Goal: Transaction & Acquisition: Purchase product/service

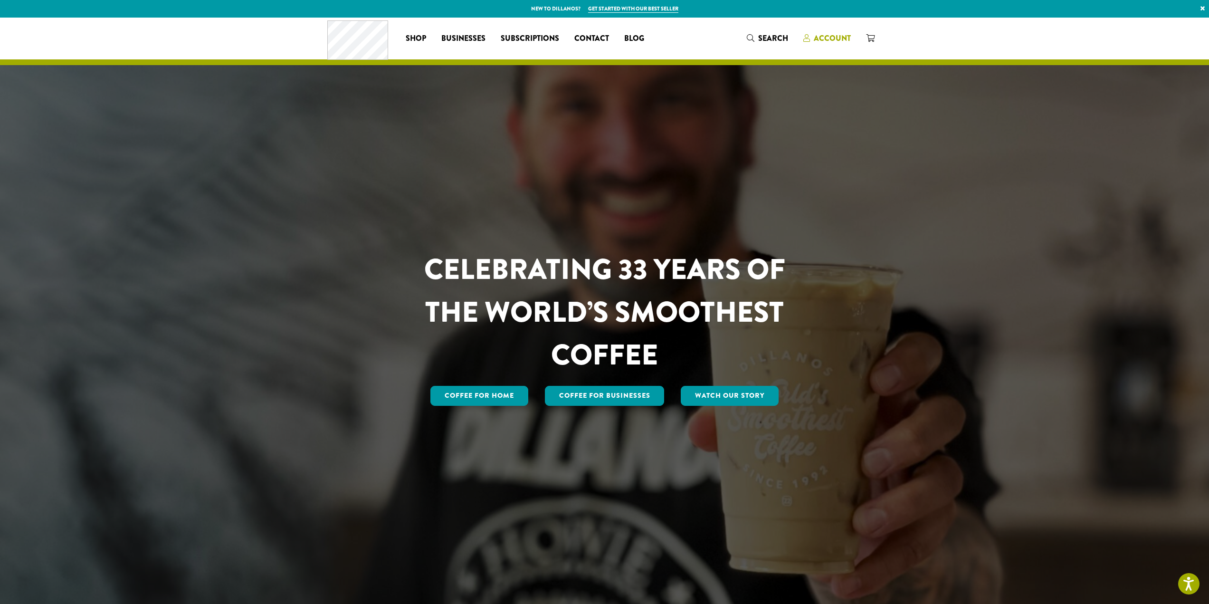
click at [834, 37] on span "Account" at bounding box center [832, 38] width 37 height 11
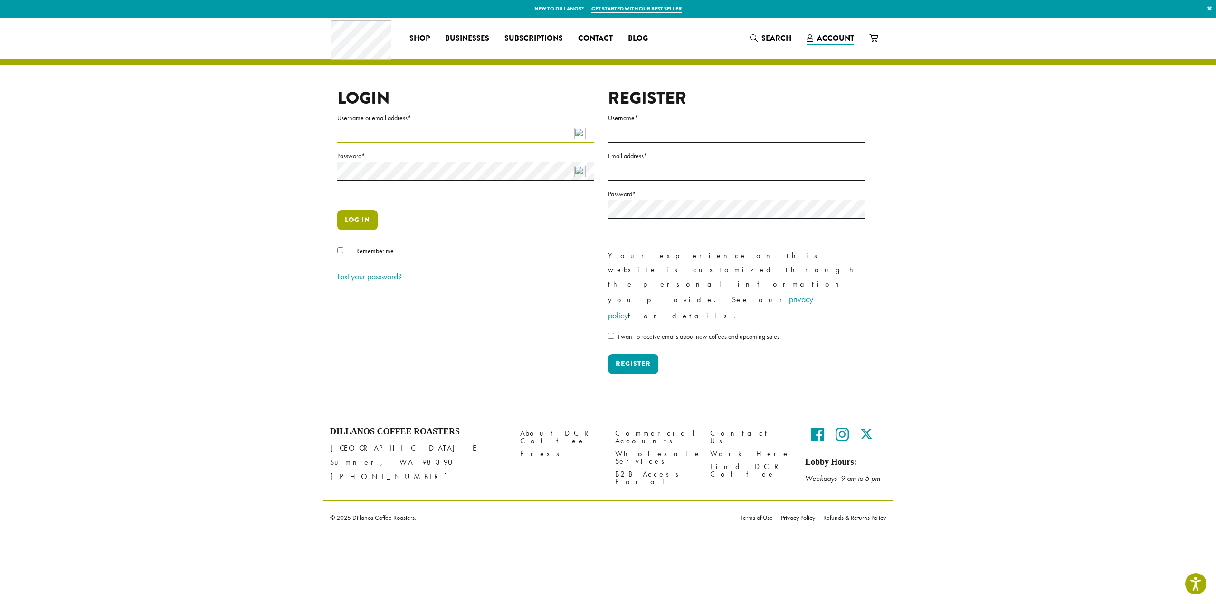
type input "**********"
click at [355, 217] on button "Log in" at bounding box center [357, 220] width 40 height 20
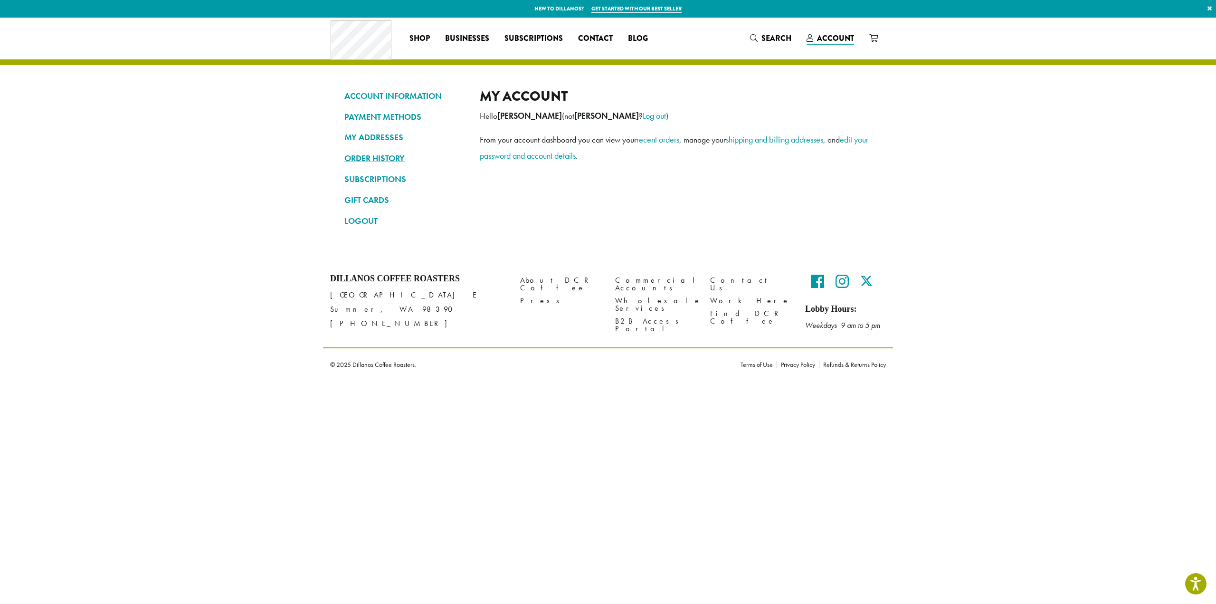
click at [377, 157] on link "ORDER HISTORY" at bounding box center [404, 158] width 121 height 16
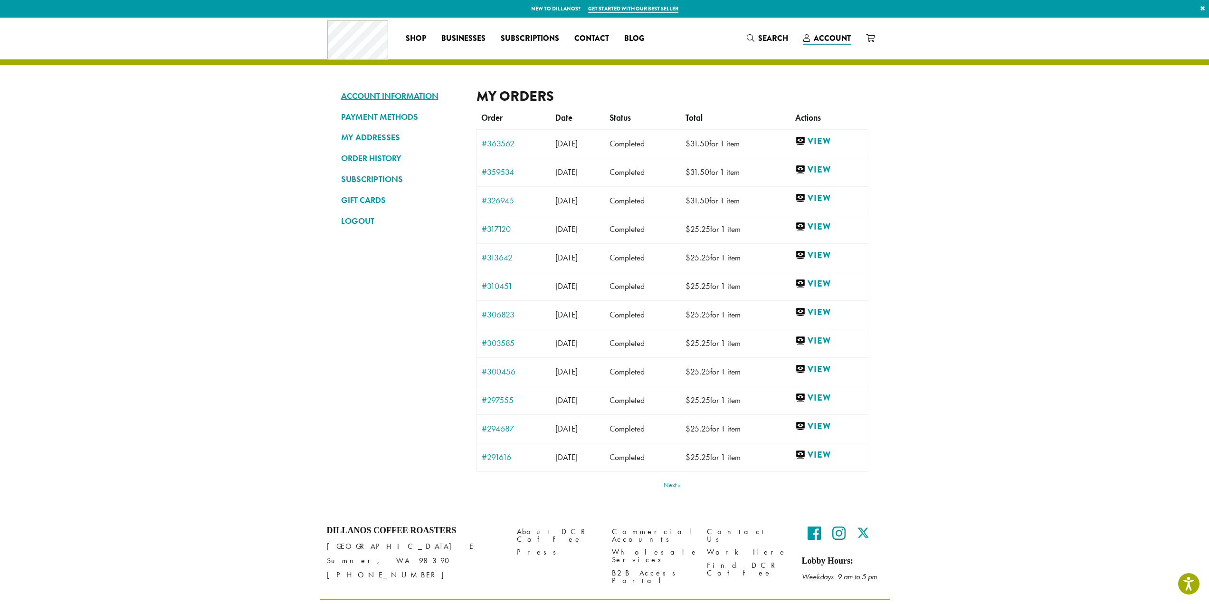
click at [418, 96] on link "ACCOUNT INFORMATION" at bounding box center [401, 96] width 121 height 16
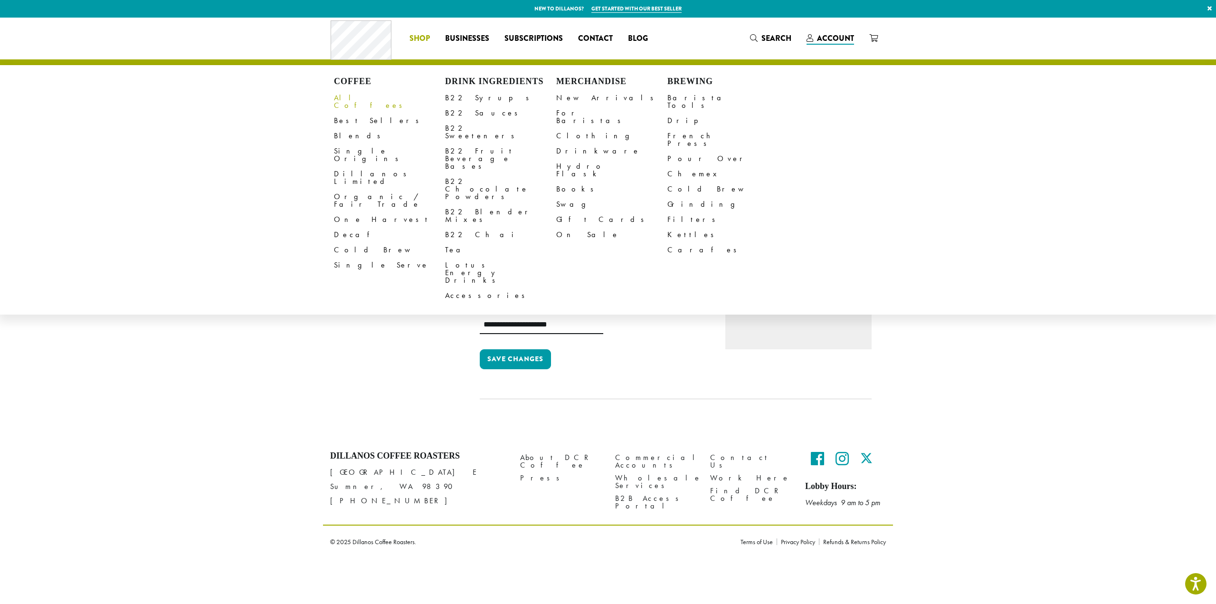
click at [348, 95] on link "All Coffees" at bounding box center [389, 101] width 111 height 23
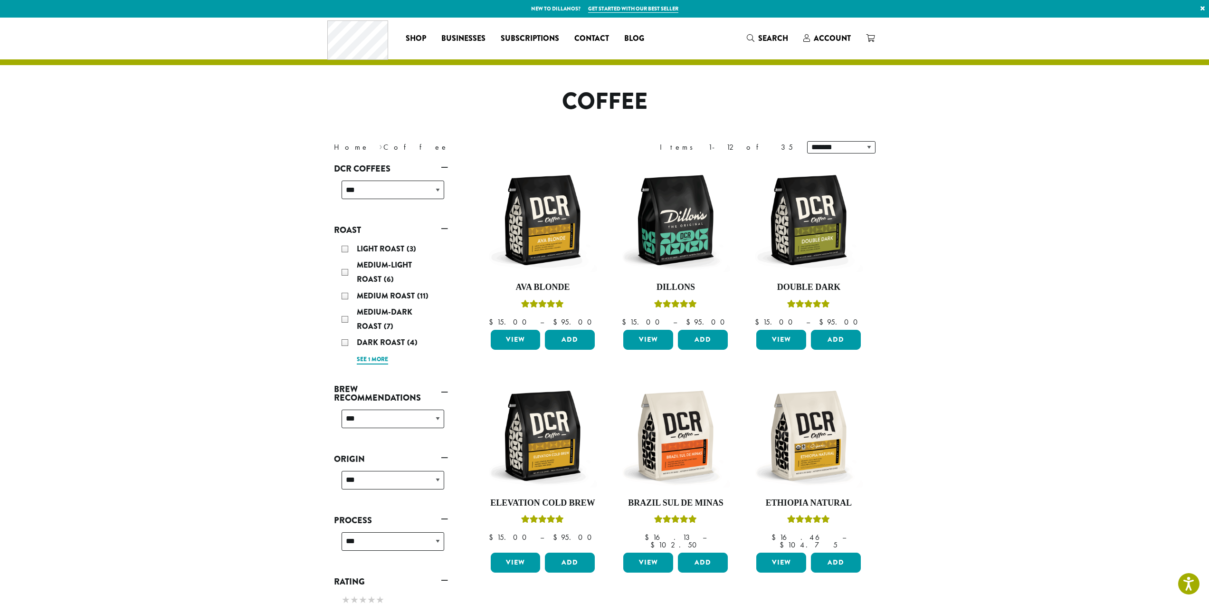
click at [373, 356] on link "See 1 more" at bounding box center [372, 359] width 31 height 9
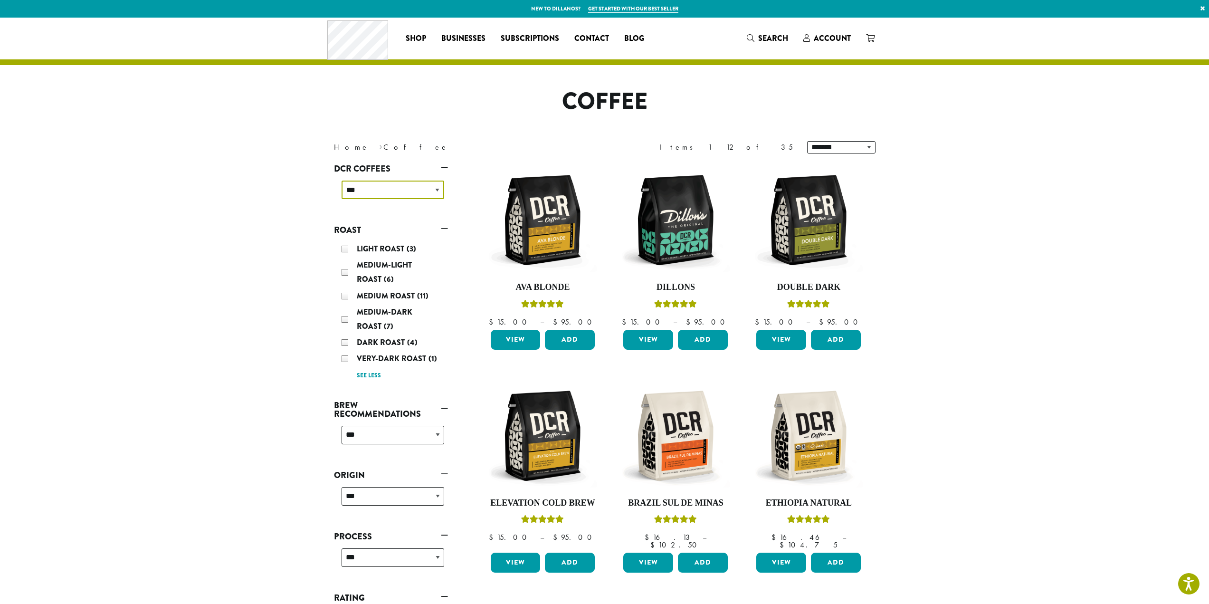
click at [437, 190] on select "**********" at bounding box center [393, 189] width 103 height 19
select select "**********"
click at [342, 180] on select "**********" at bounding box center [393, 189] width 103 height 19
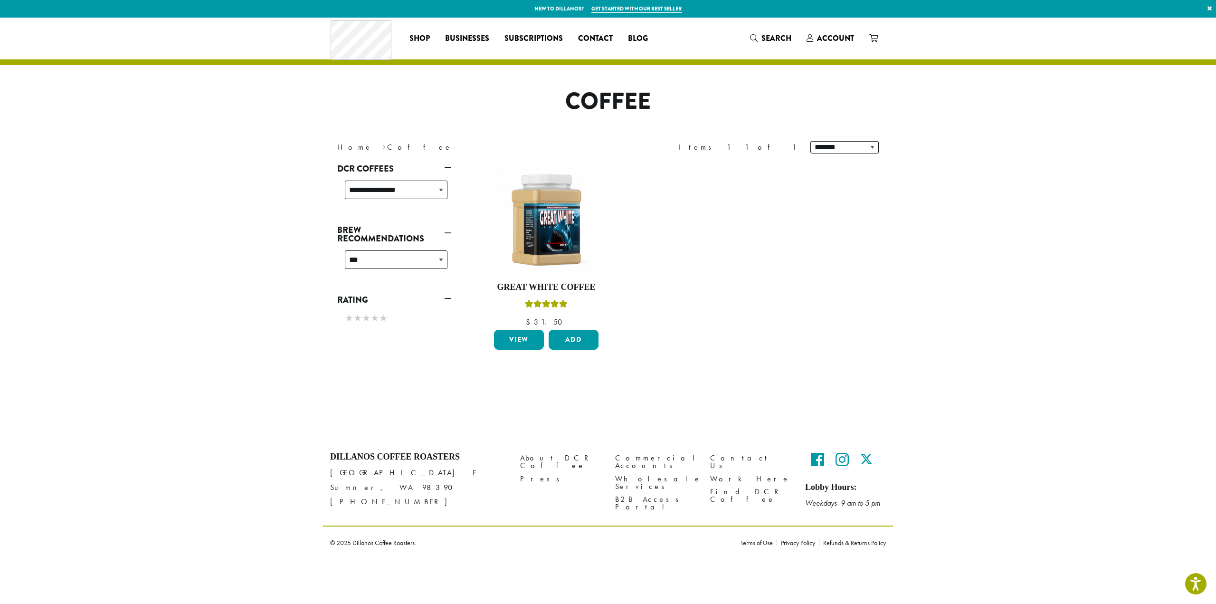
drag, startPoint x: 352, startPoint y: 0, endPoint x: 453, endPoint y: 6, distance: 101.4
click at [453, 6] on p "New to Dillanos? Get started with our best seller ×" at bounding box center [608, 9] width 1216 height 18
click at [844, 37] on span "Account" at bounding box center [835, 38] width 37 height 11
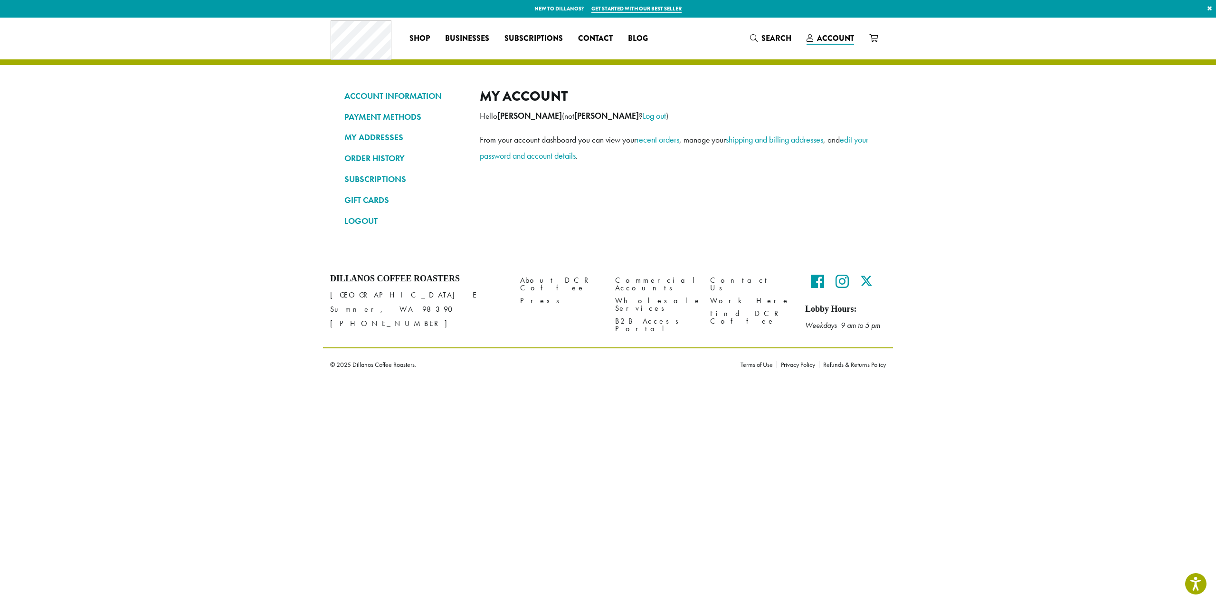
click at [1210, 6] on link "×" at bounding box center [1209, 8] width 13 height 17
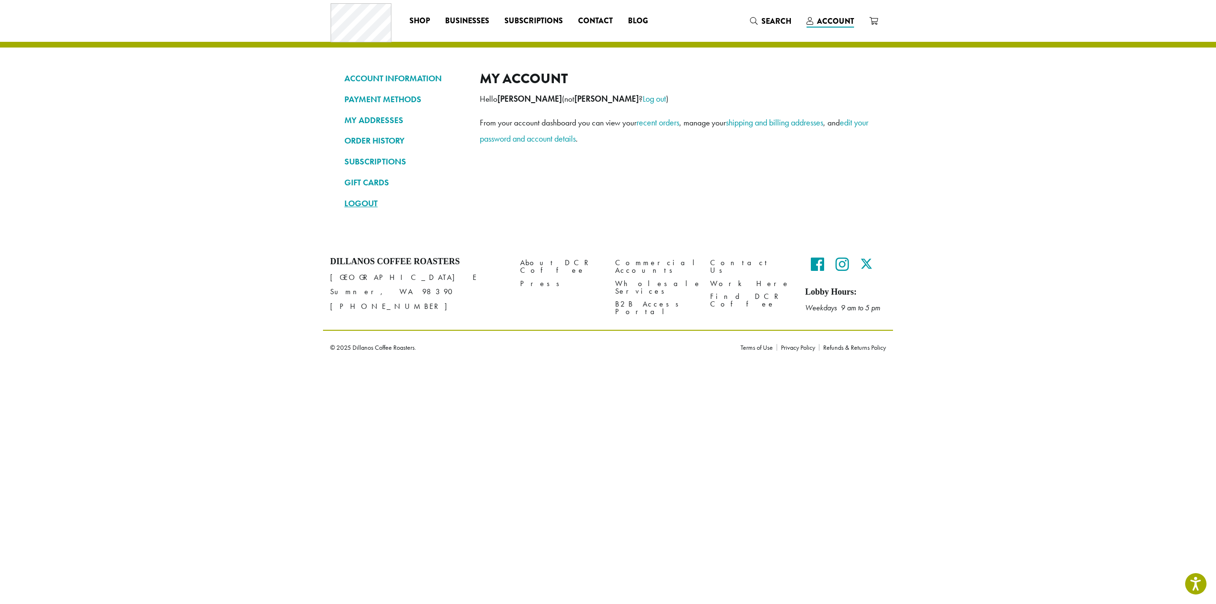
click at [354, 201] on link "LOGOUT" at bounding box center [404, 203] width 121 height 16
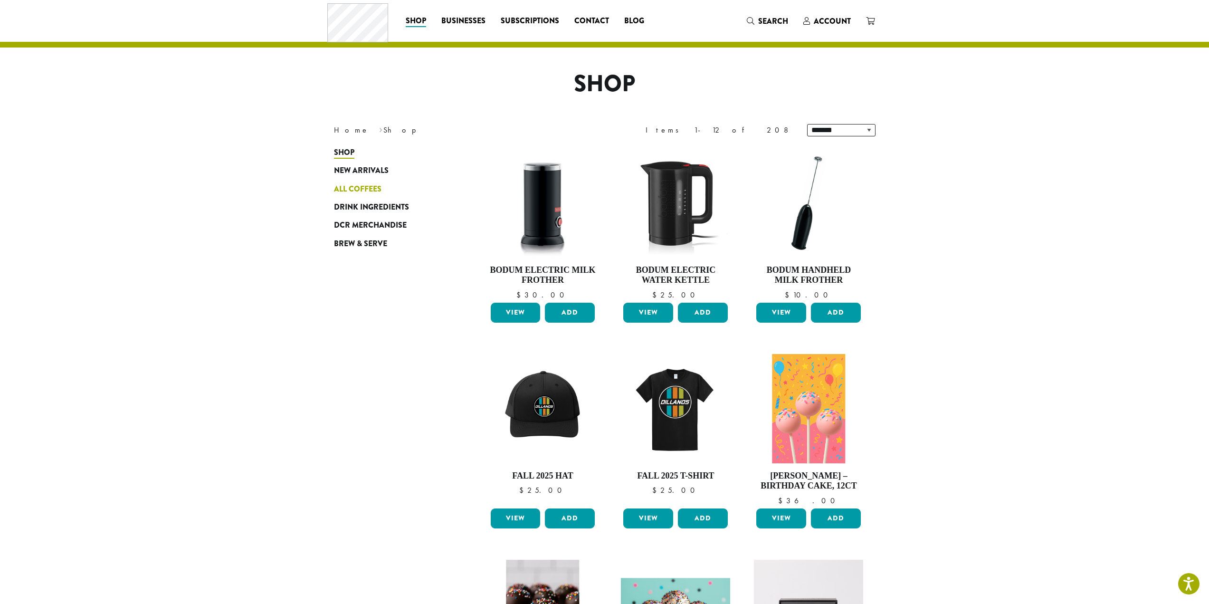
click at [361, 185] on span "All Coffees" at bounding box center [357, 189] width 47 height 12
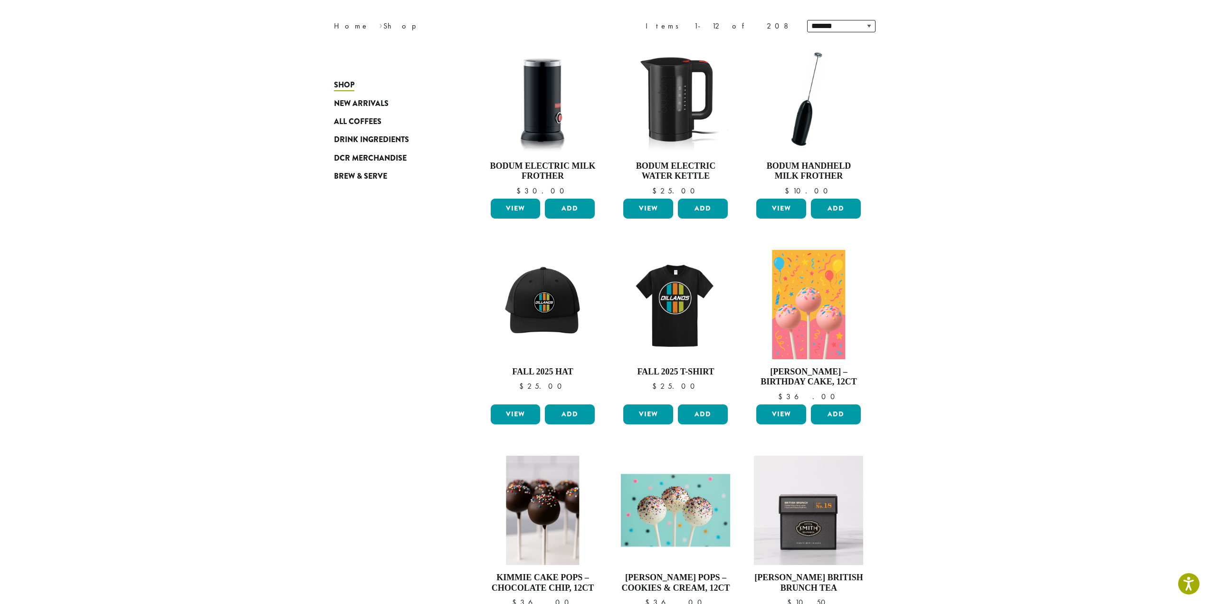
scroll to position [180, 0]
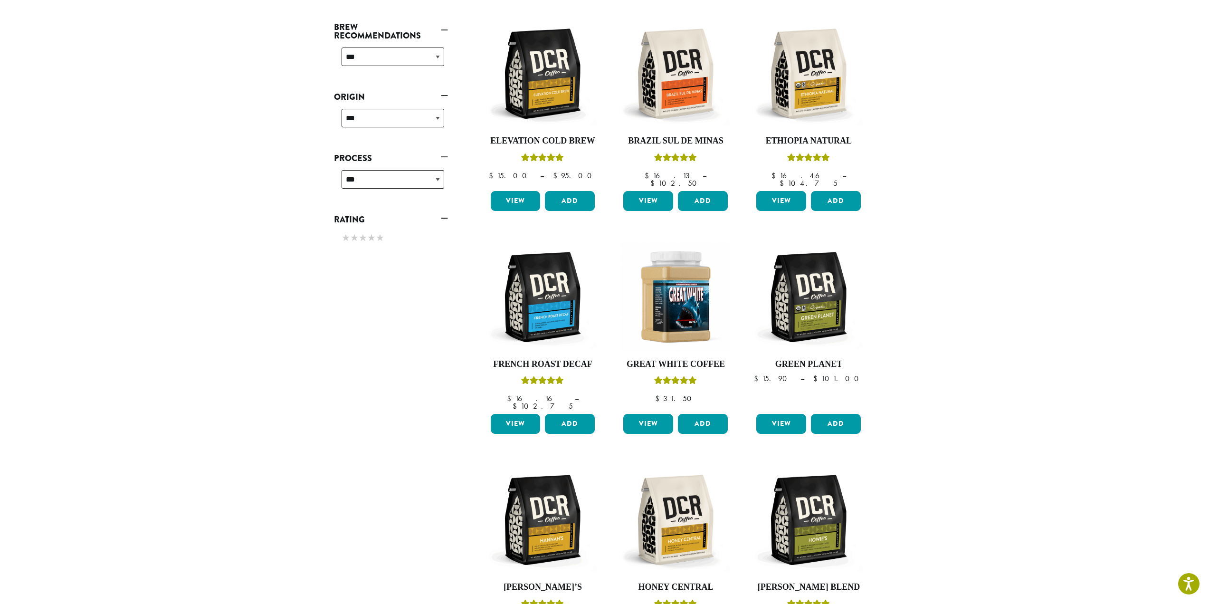
scroll to position [380, 0]
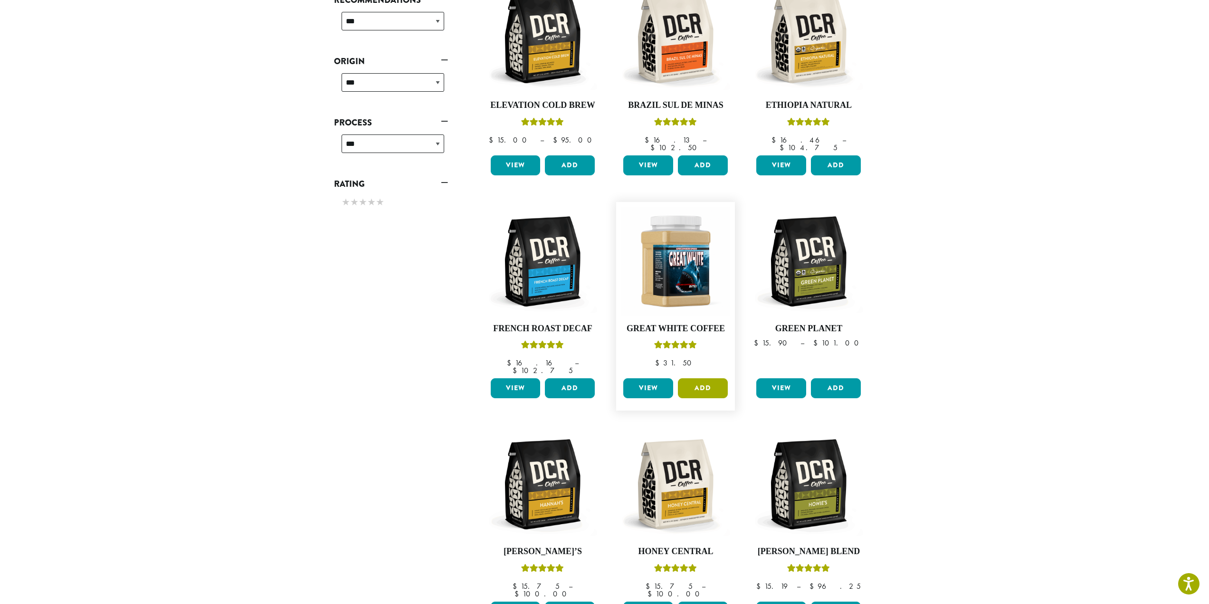
click at [701, 378] on button "Add" at bounding box center [703, 388] width 50 height 20
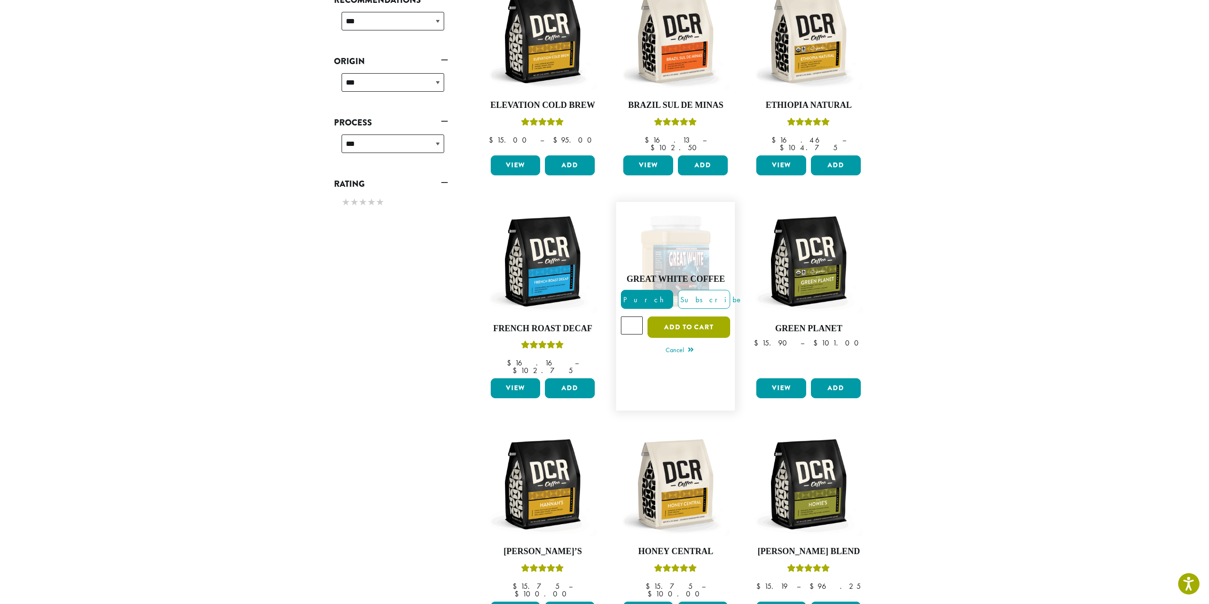
click at [683, 316] on button "Add to cart" at bounding box center [688, 326] width 83 height 21
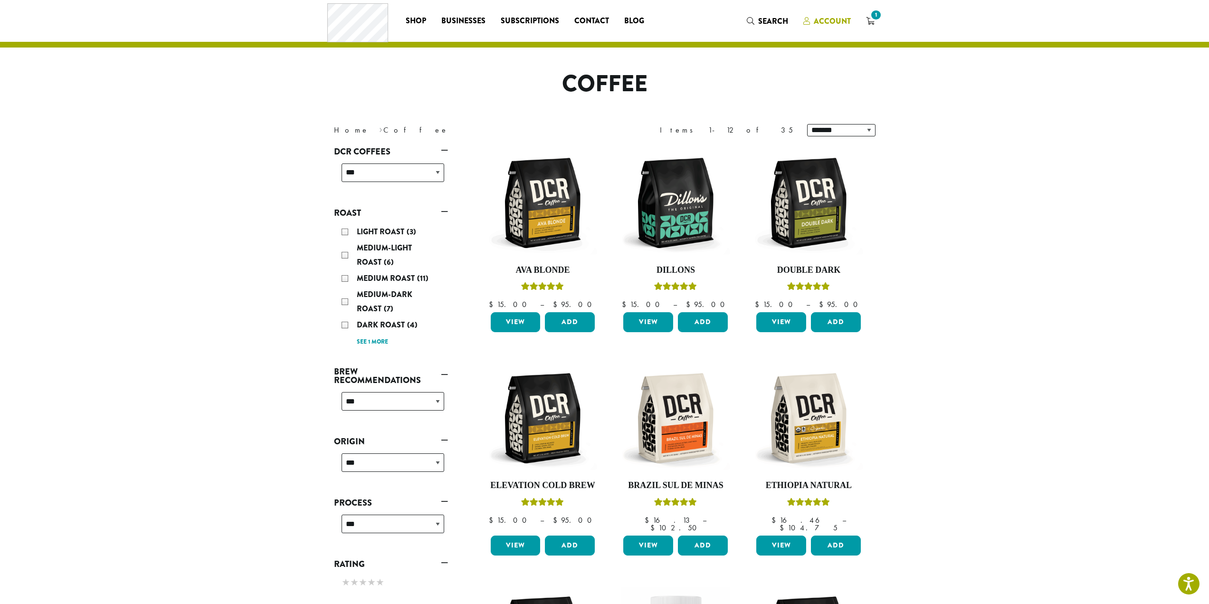
click at [829, 19] on span "Account" at bounding box center [832, 21] width 37 height 11
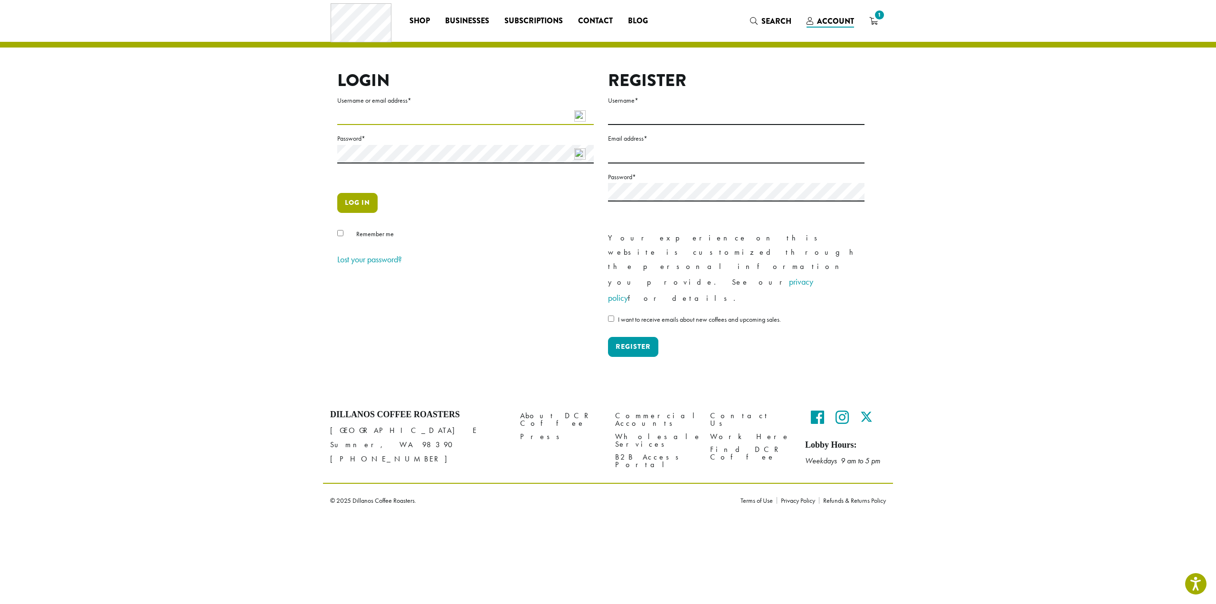
type input "**********"
click at [364, 199] on button "Log in" at bounding box center [357, 203] width 40 height 20
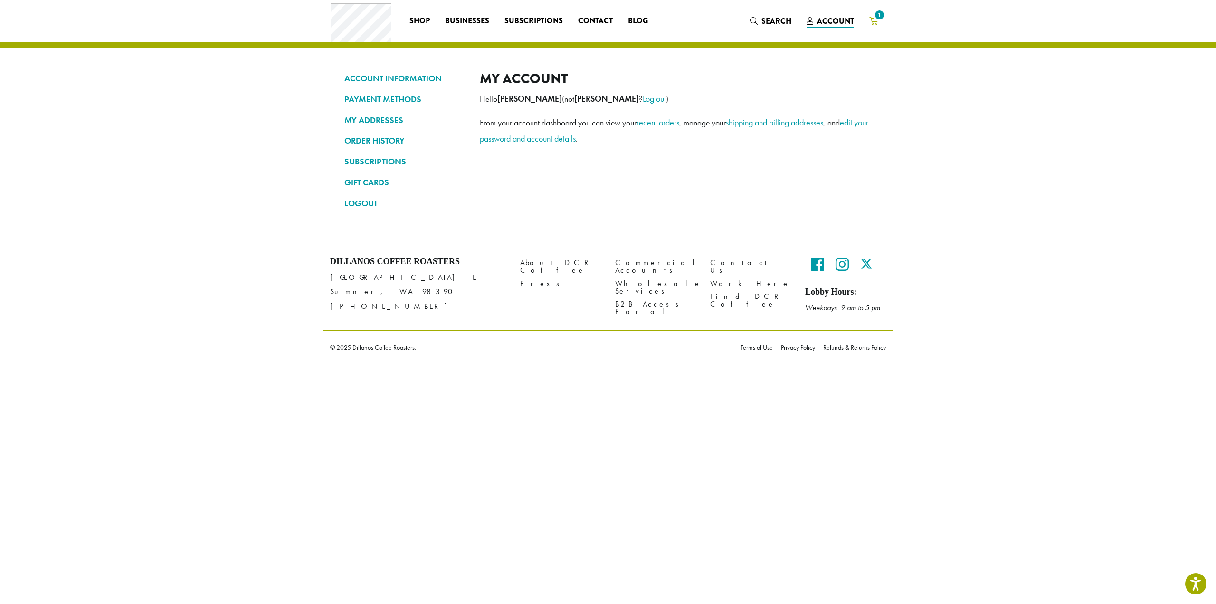
click at [874, 17] on span "1" at bounding box center [879, 15] width 13 height 13
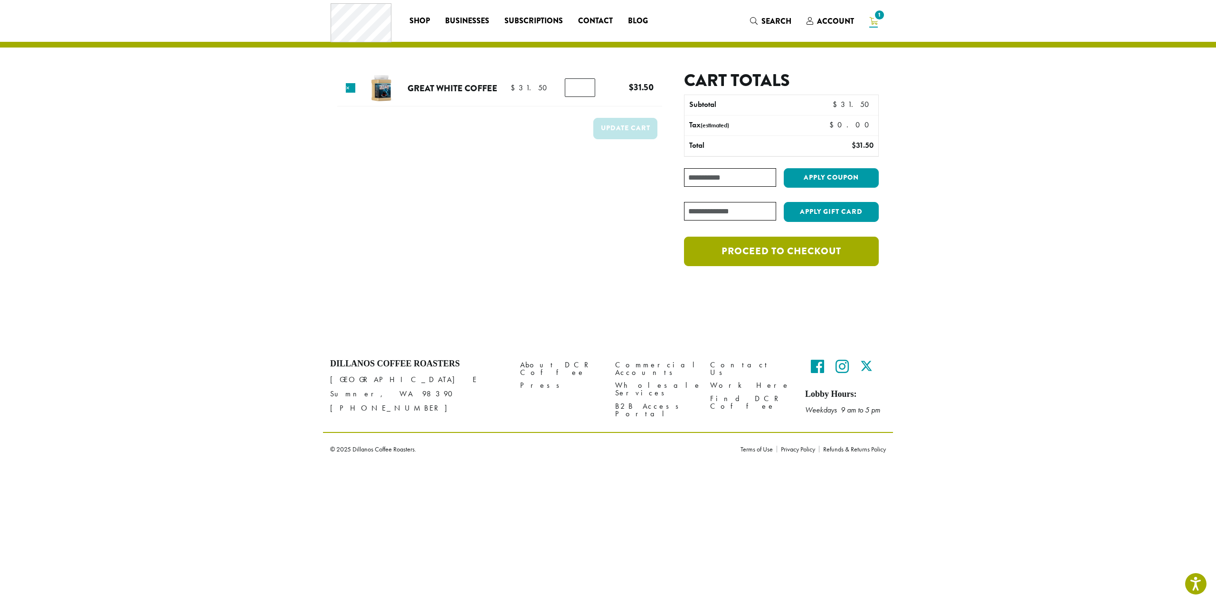
click at [783, 250] on link "Proceed to checkout" at bounding box center [781, 251] width 195 height 29
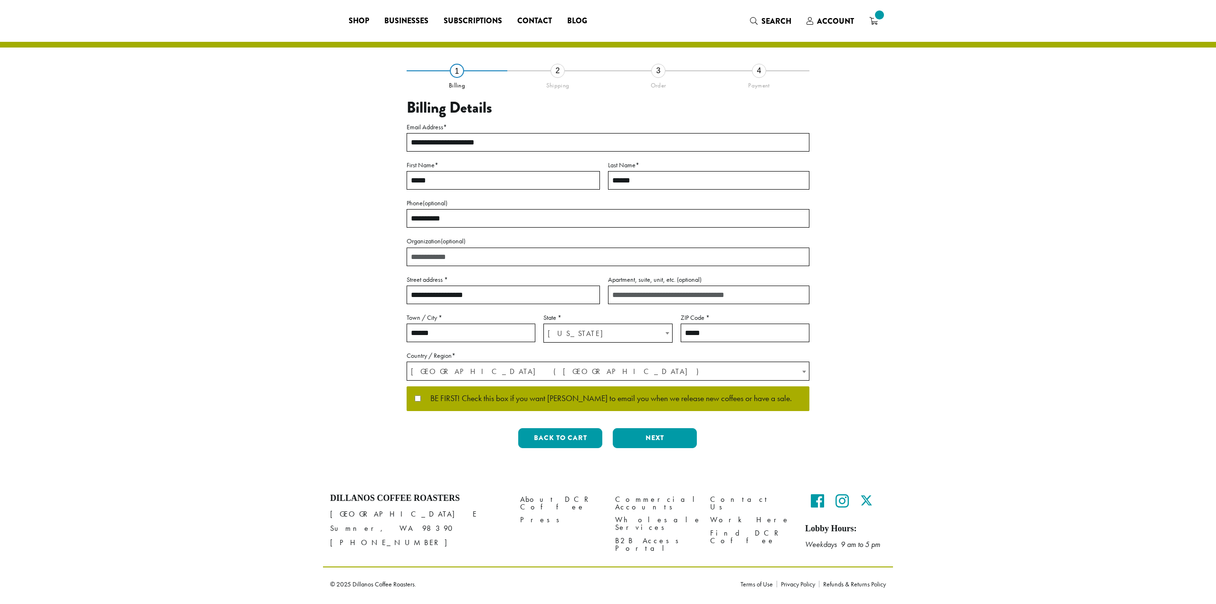
select select "**"
click at [654, 437] on button "Next" at bounding box center [655, 438] width 84 height 20
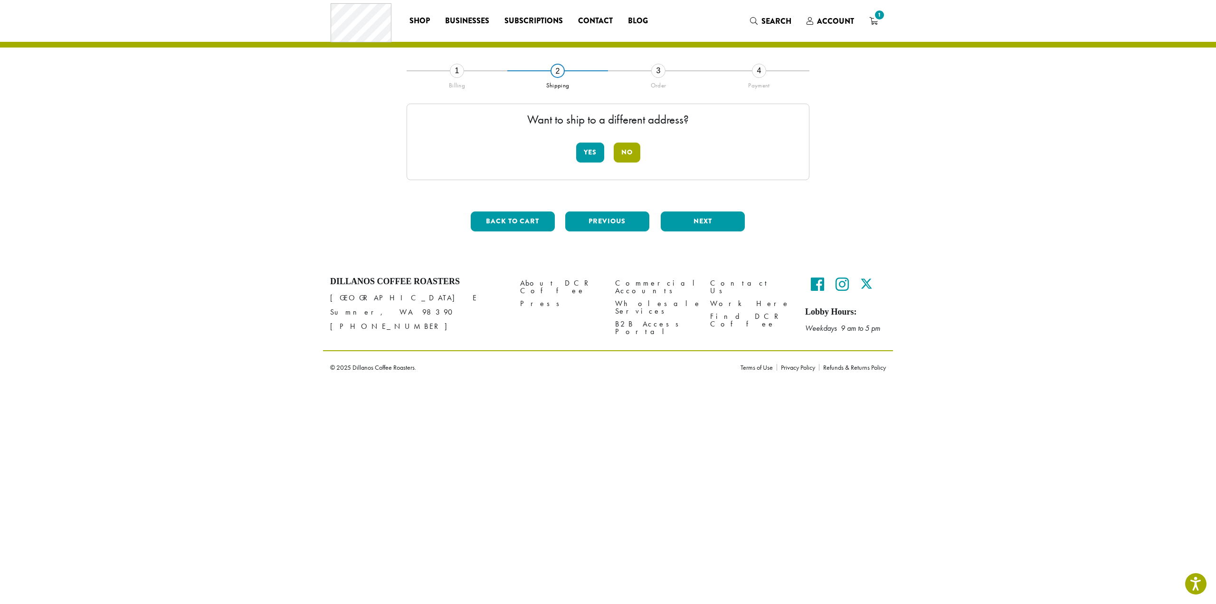
click at [633, 150] on button "No" at bounding box center [627, 152] width 27 height 20
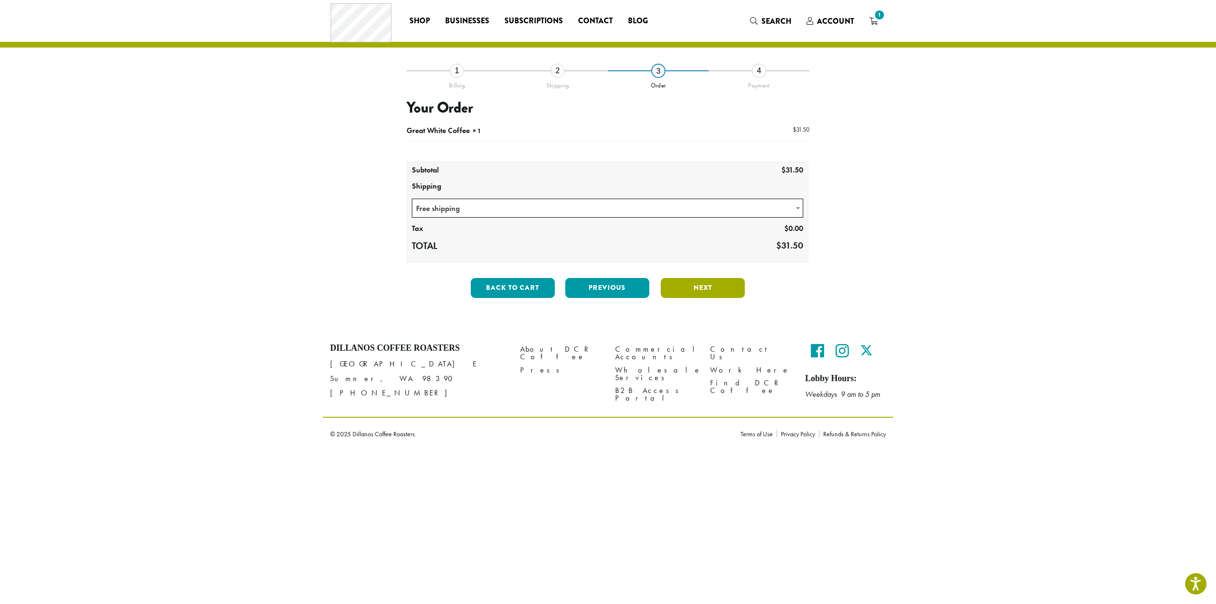
click at [705, 285] on button "Next" at bounding box center [703, 288] width 84 height 20
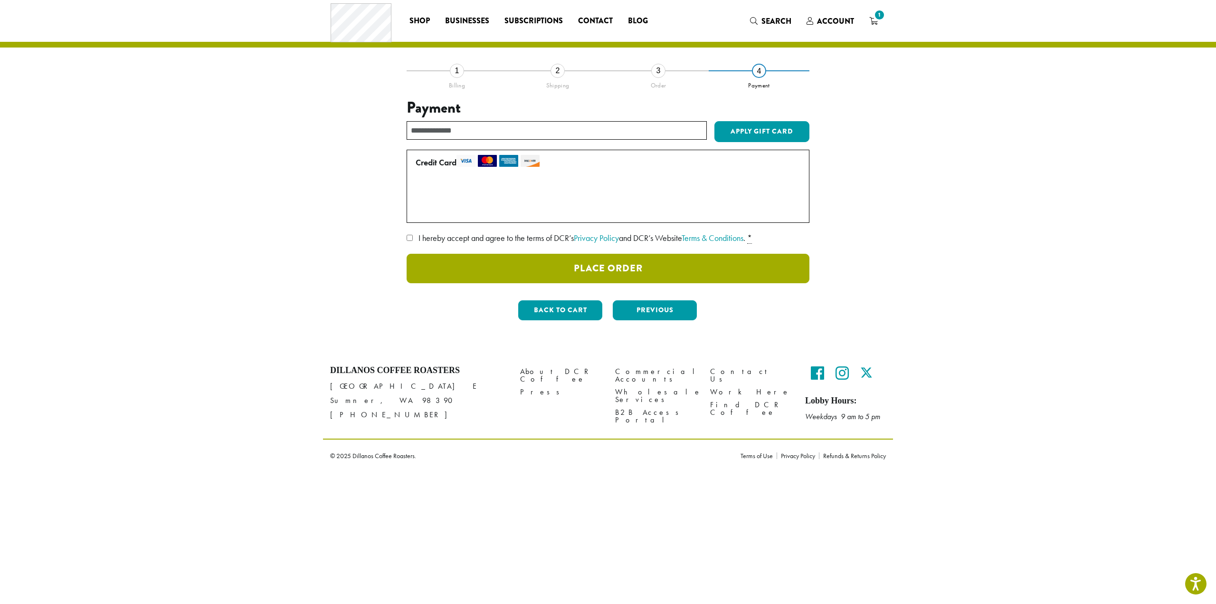
click at [620, 269] on button "Place Order" at bounding box center [608, 268] width 403 height 29
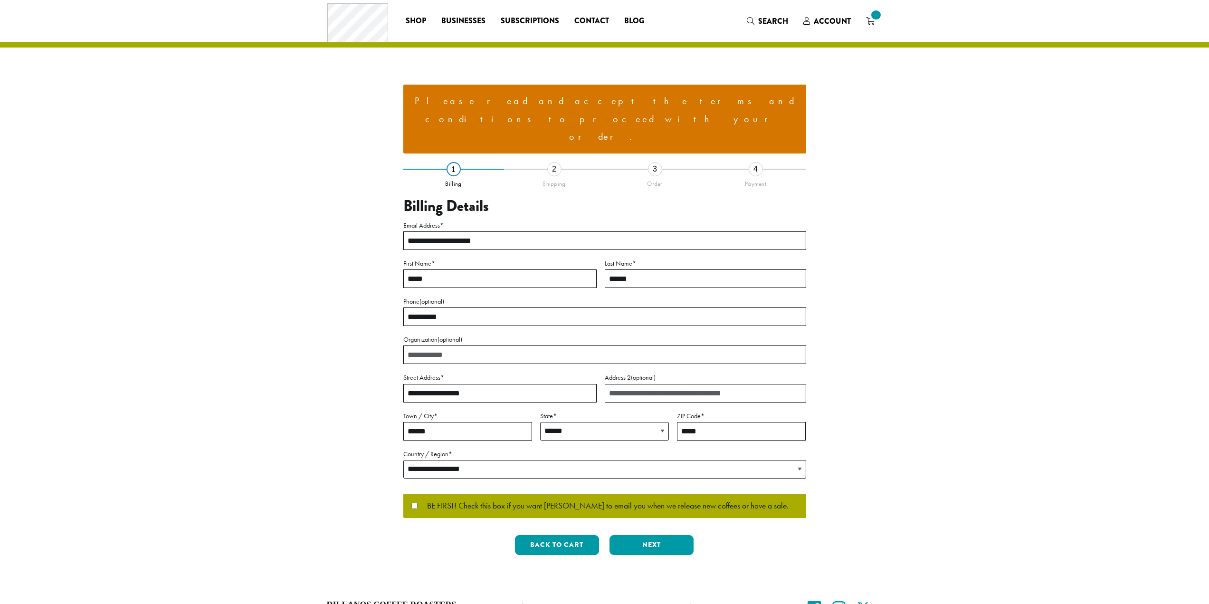
select select "**"
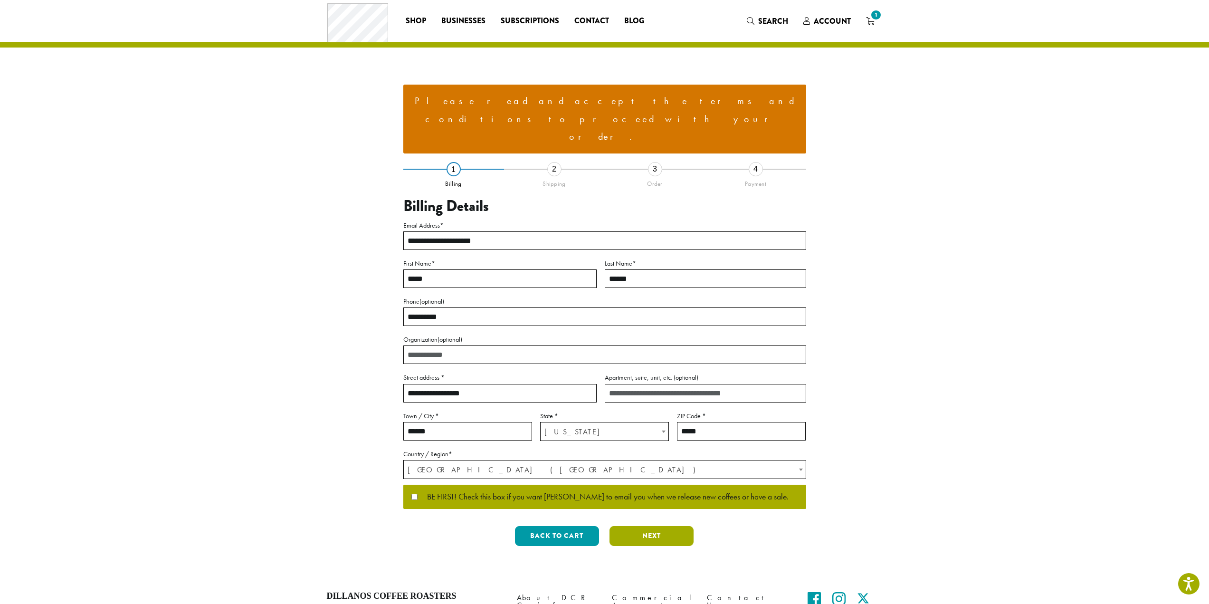
click at [664, 526] on button "Next" at bounding box center [651, 536] width 84 height 20
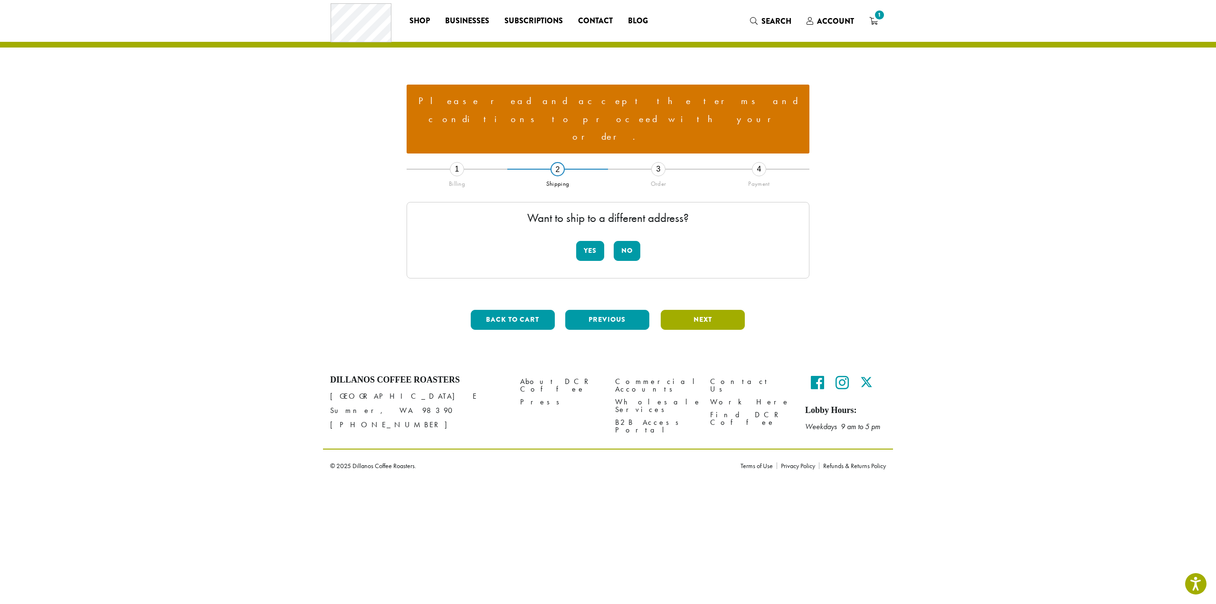
click at [701, 310] on button "Next" at bounding box center [703, 320] width 84 height 20
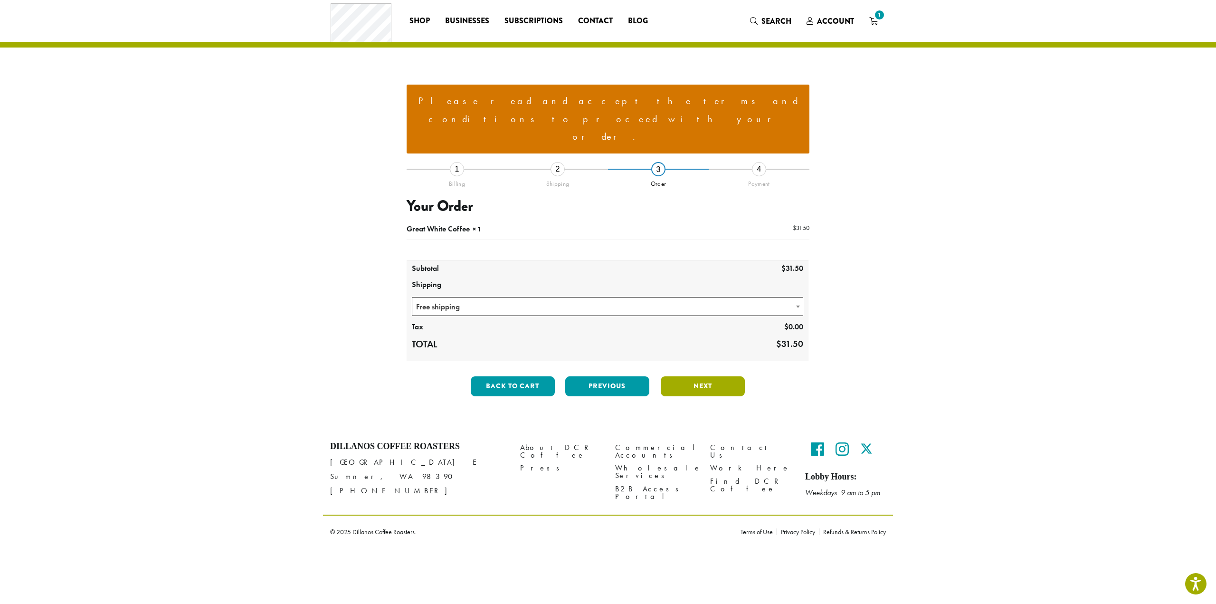
click at [712, 376] on button "Next" at bounding box center [703, 386] width 84 height 20
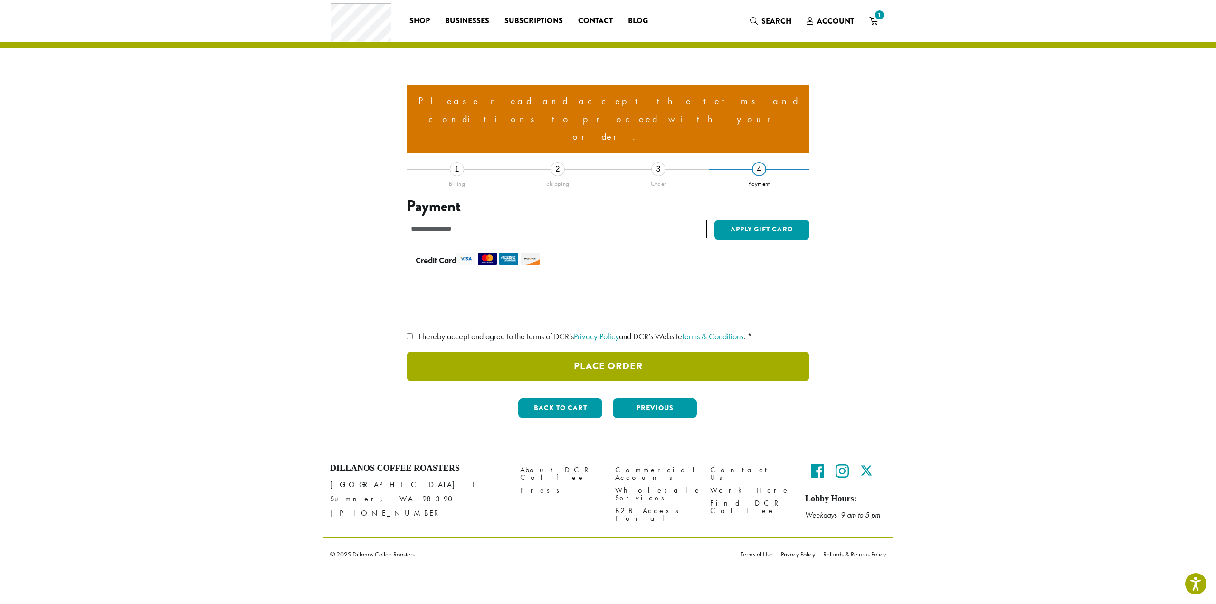
click at [615, 351] on button "Place Order" at bounding box center [608, 365] width 403 height 29
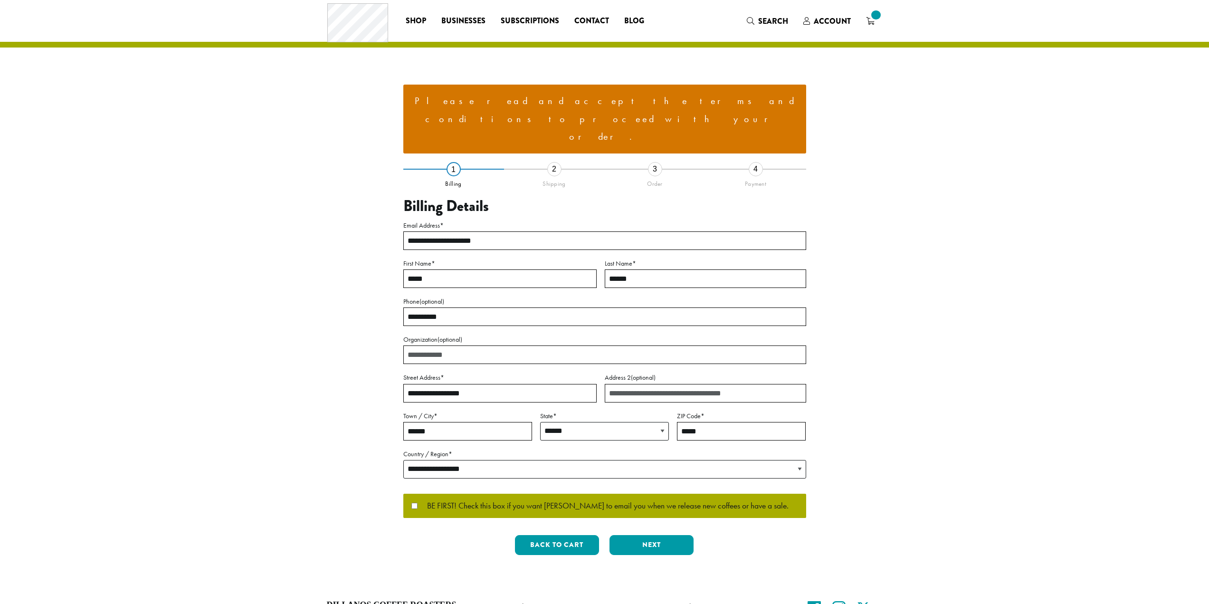
select select "**"
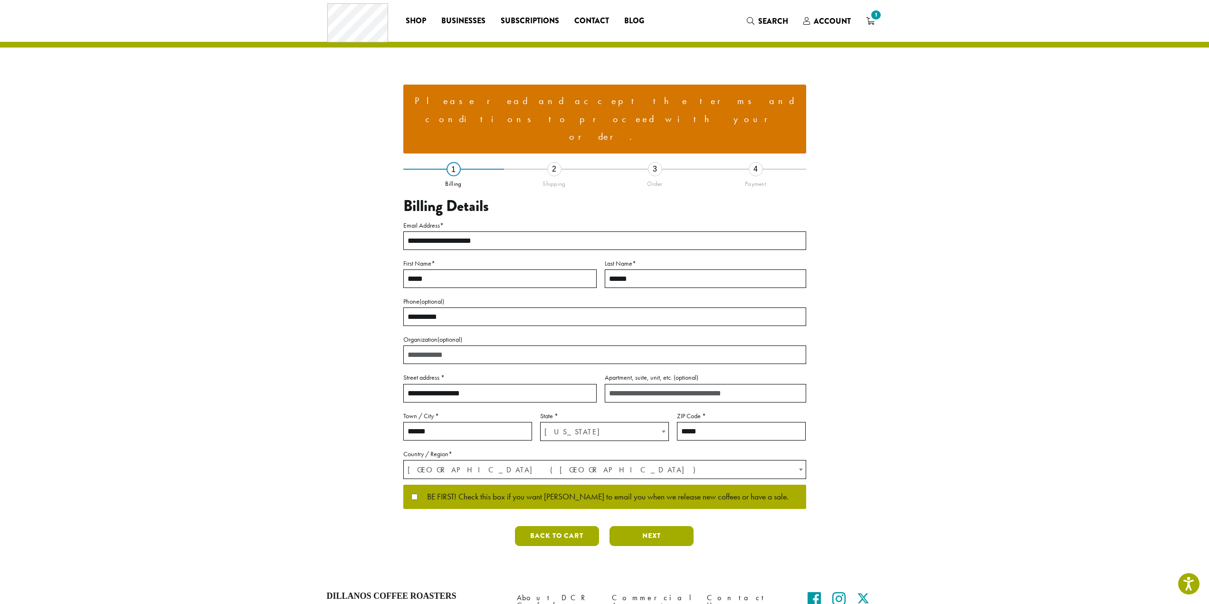
drag, startPoint x: 639, startPoint y: 492, endPoint x: 648, endPoint y: 492, distance: 9.5
click at [643, 526] on div "Back to cart Previous Next" at bounding box center [604, 540] width 403 height 28
drag, startPoint x: 613, startPoint y: 459, endPoint x: 621, endPoint y: 459, distance: 8.5
click at [621, 493] on span "BE FIRST! Check this box if you want [PERSON_NAME] to email you when we release…" at bounding box center [603, 497] width 371 height 9
click at [876, 428] on div "**********" at bounding box center [605, 288] width 570 height 576
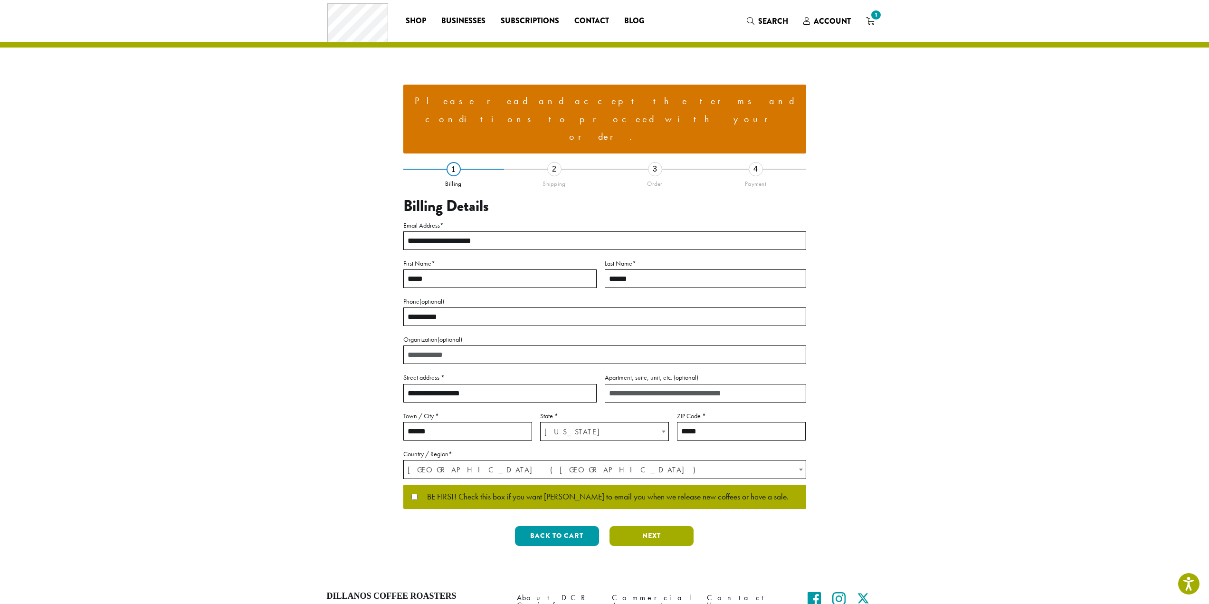
click at [654, 526] on button "Next" at bounding box center [651, 536] width 84 height 20
select select "**"
click at [655, 526] on button "Next" at bounding box center [651, 536] width 84 height 20
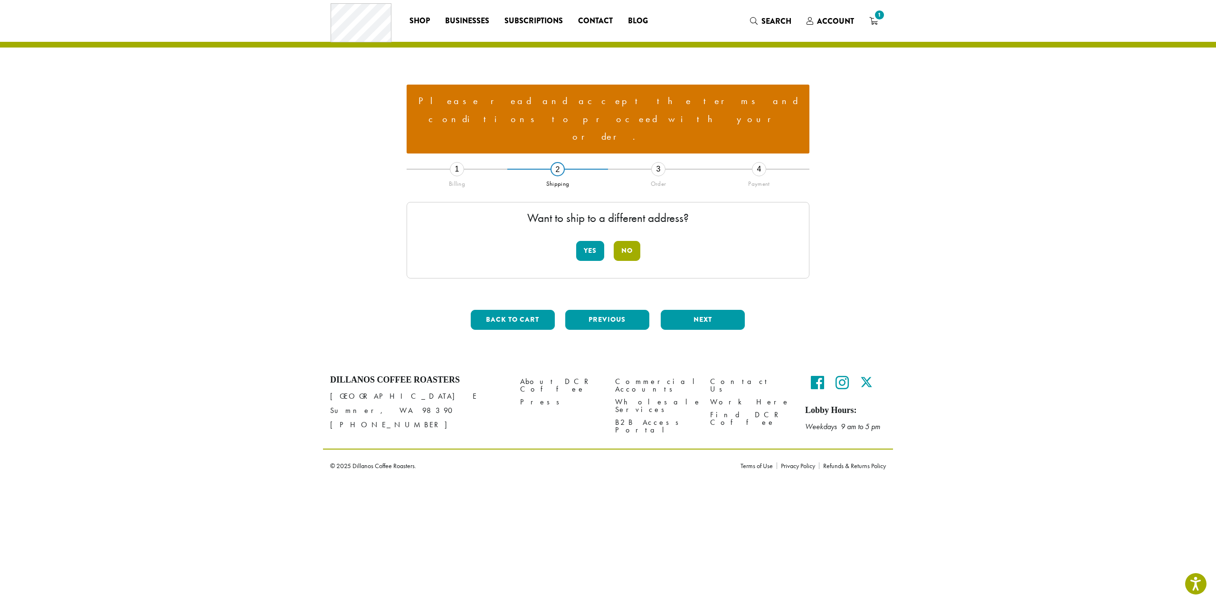
click at [630, 241] on button "No" at bounding box center [627, 251] width 27 height 20
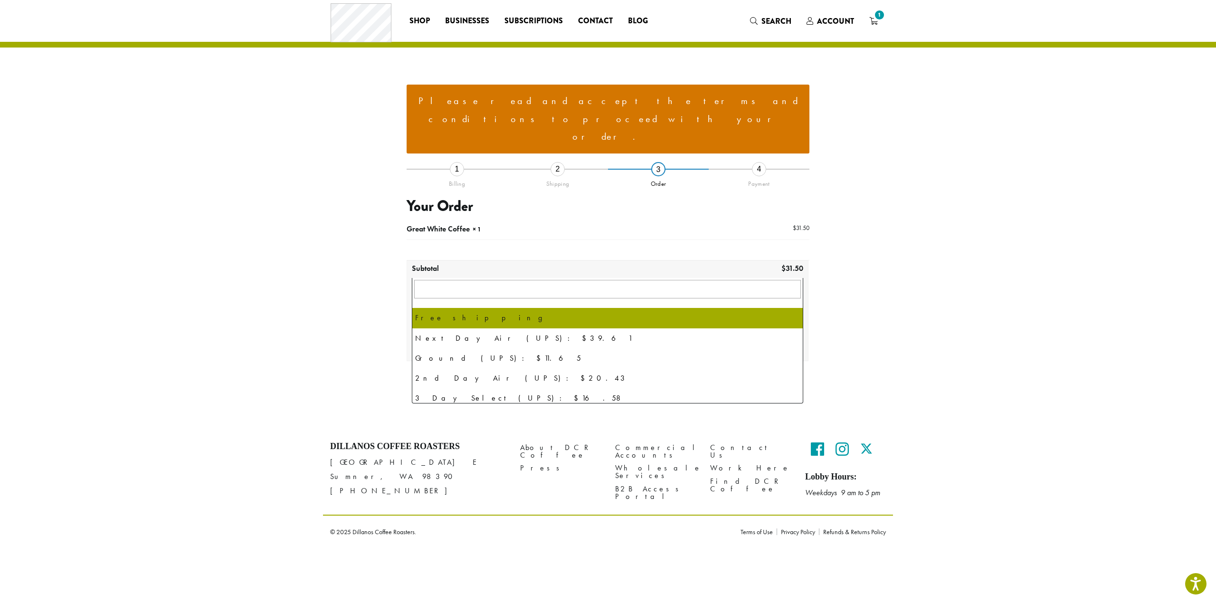
click at [798, 297] on span at bounding box center [797, 306] width 9 height 19
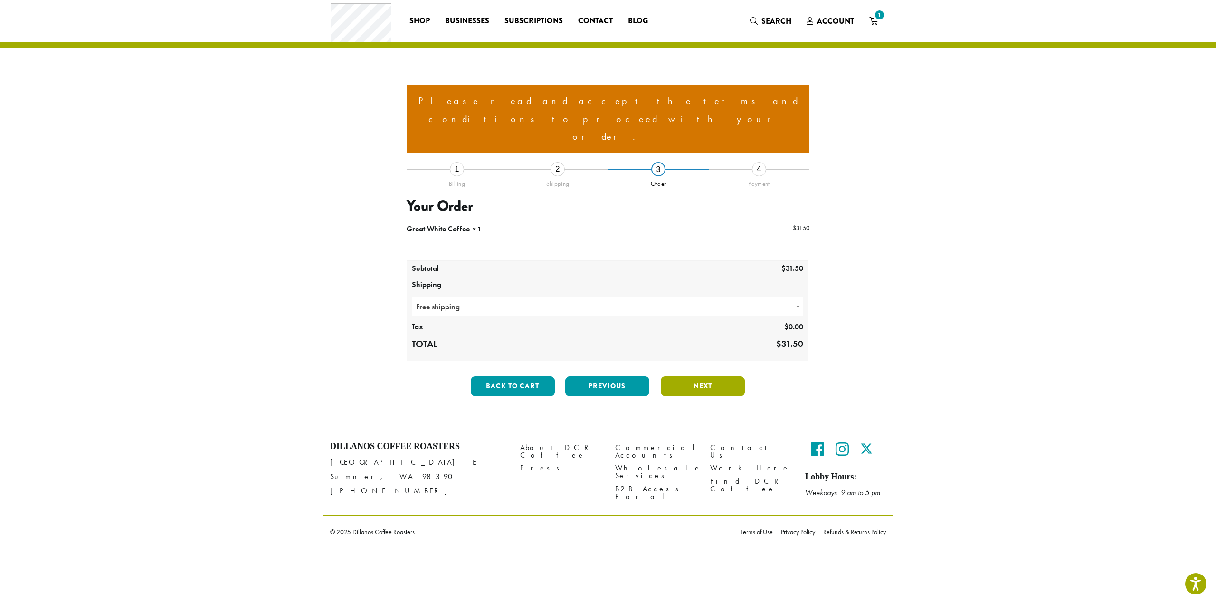
click at [700, 376] on button "Next" at bounding box center [703, 386] width 84 height 20
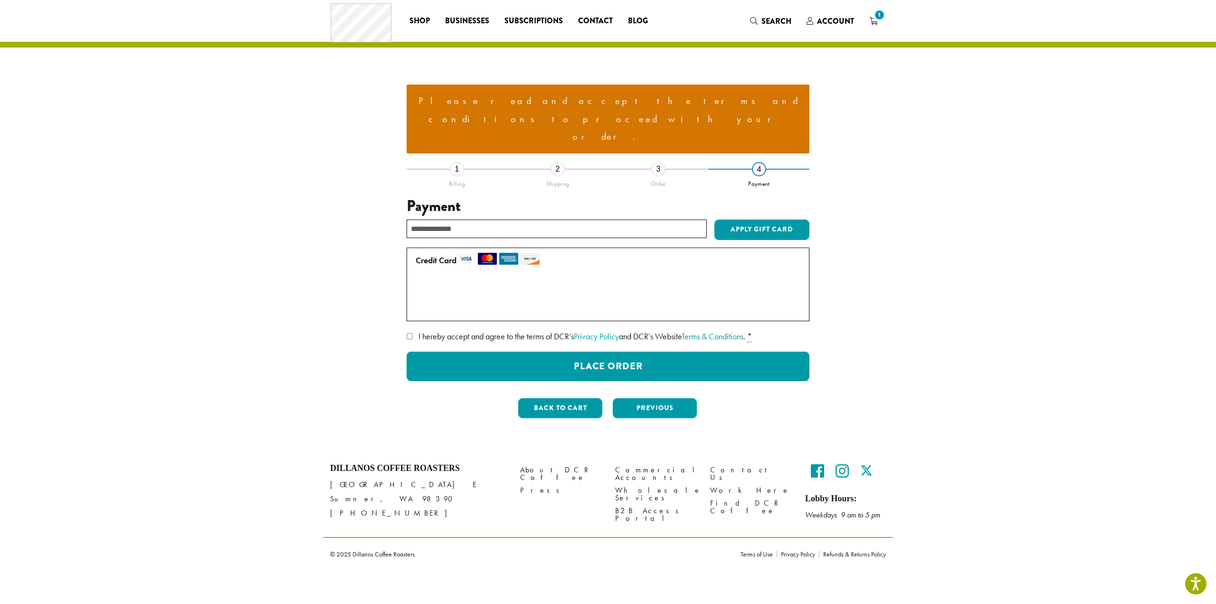
click at [417, 281] on label "• • • 7478 (expires 03/28)" at bounding box center [606, 288] width 381 height 15
click at [416, 301] on label "Use a new card" at bounding box center [606, 308] width 381 height 15
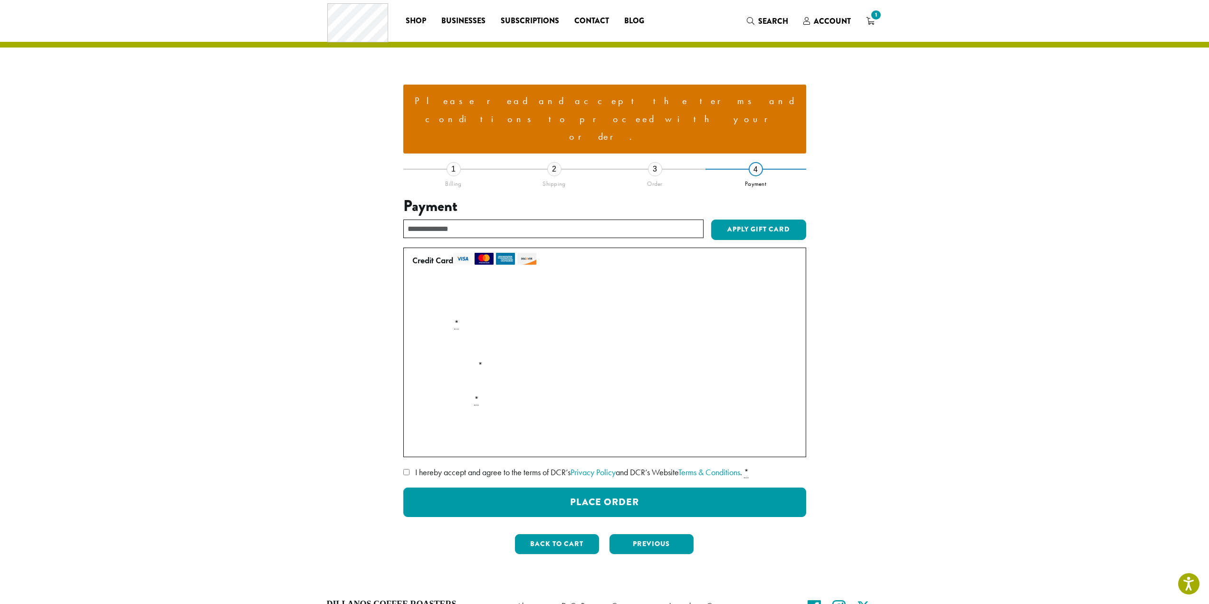
click at [415, 281] on label "• • • 7478 (expires 03/28)" at bounding box center [602, 288] width 381 height 15
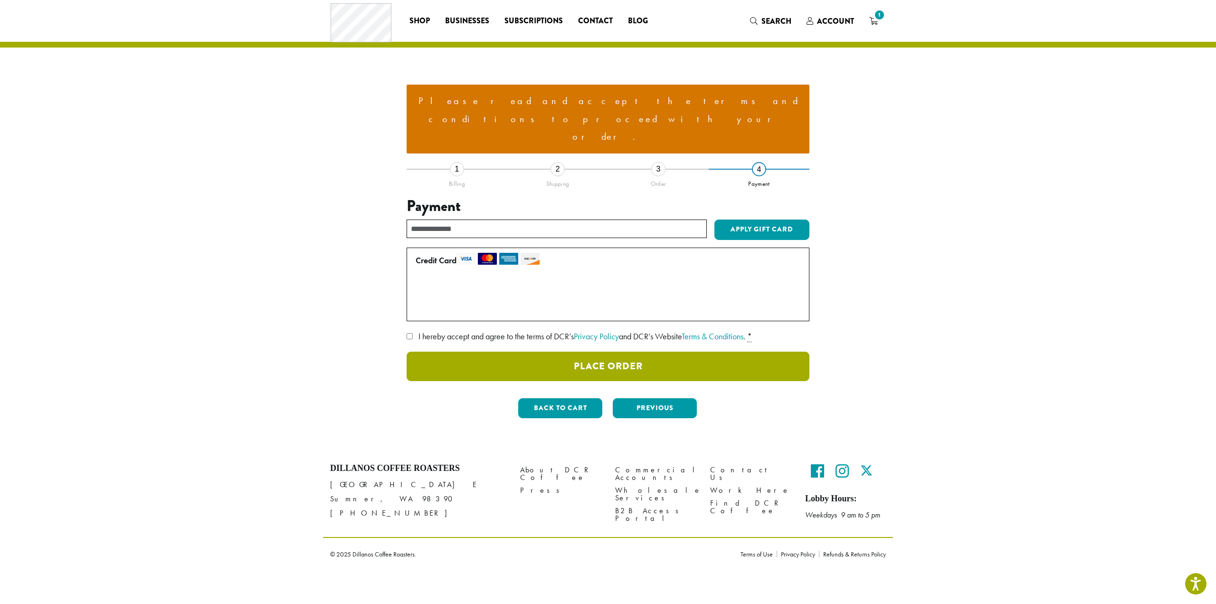
click at [619, 351] on button "Place Order" at bounding box center [608, 365] width 403 height 29
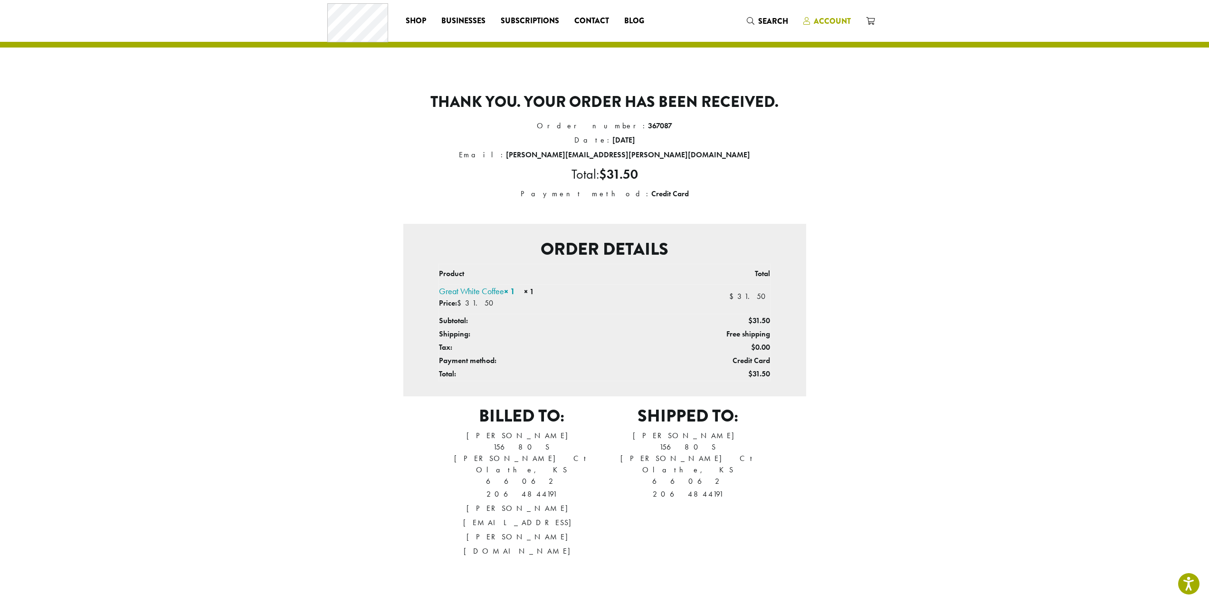
click at [836, 20] on span "Account" at bounding box center [832, 21] width 37 height 11
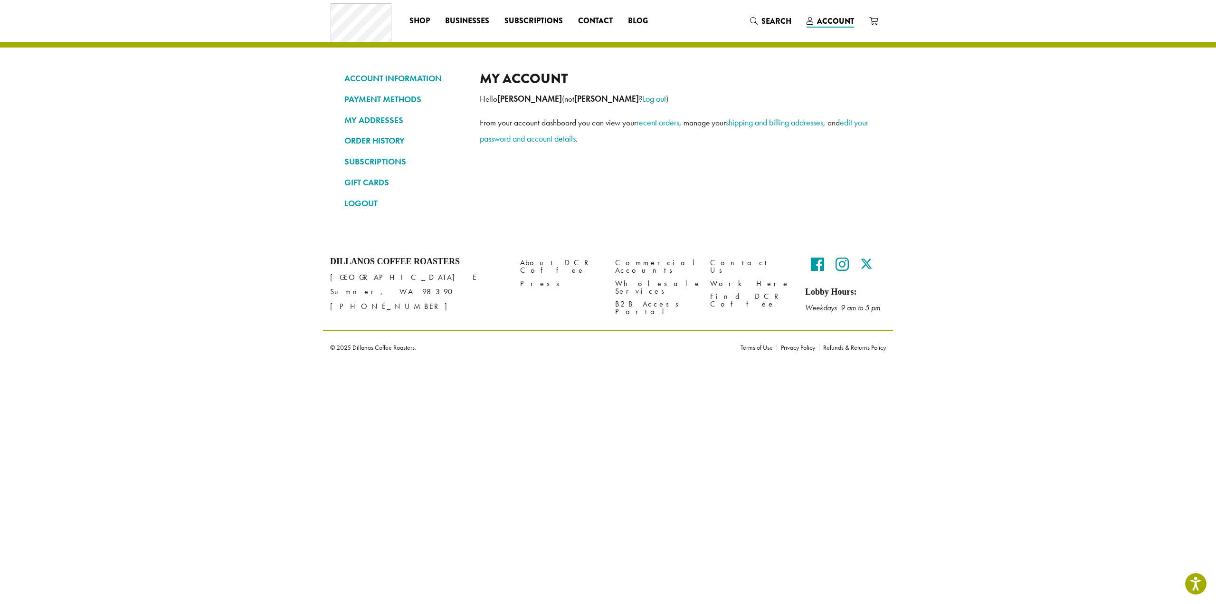
click at [364, 202] on link "LOGOUT" at bounding box center [404, 203] width 121 height 16
